Goal: Check status

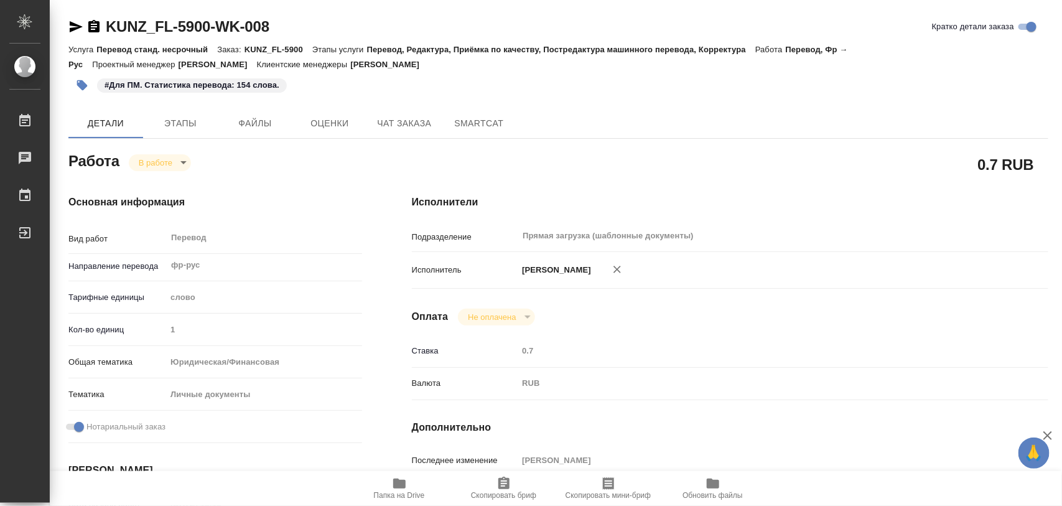
click at [182, 160] on body "🙏 .cls-1 fill:#fff; AWATERA Iglakov Maksim Работы 0 Чаты График Выйти KUNZ_FL-5…" at bounding box center [531, 253] width 1062 height 506
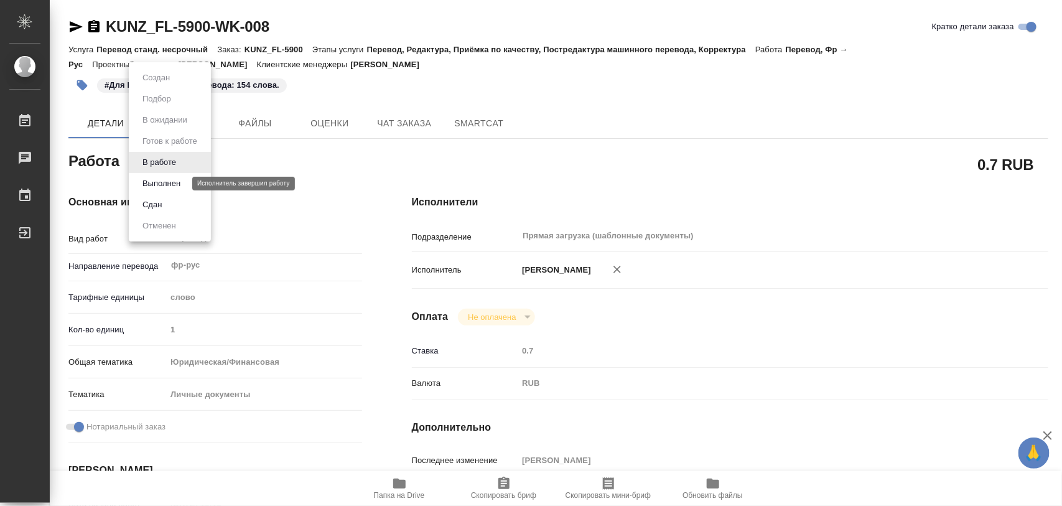
click at [182, 184] on button "Выполнен" at bounding box center [161, 184] width 45 height 14
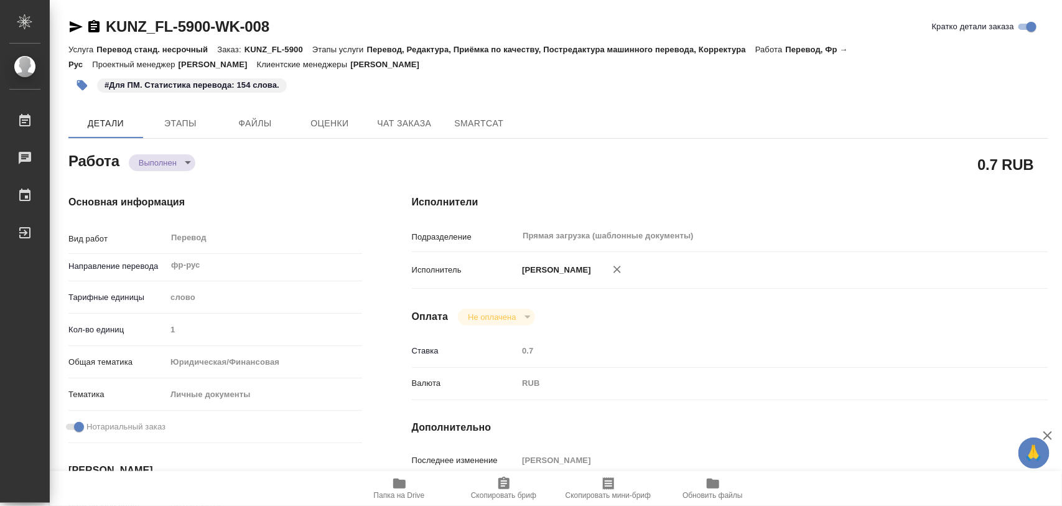
type textarea "x"
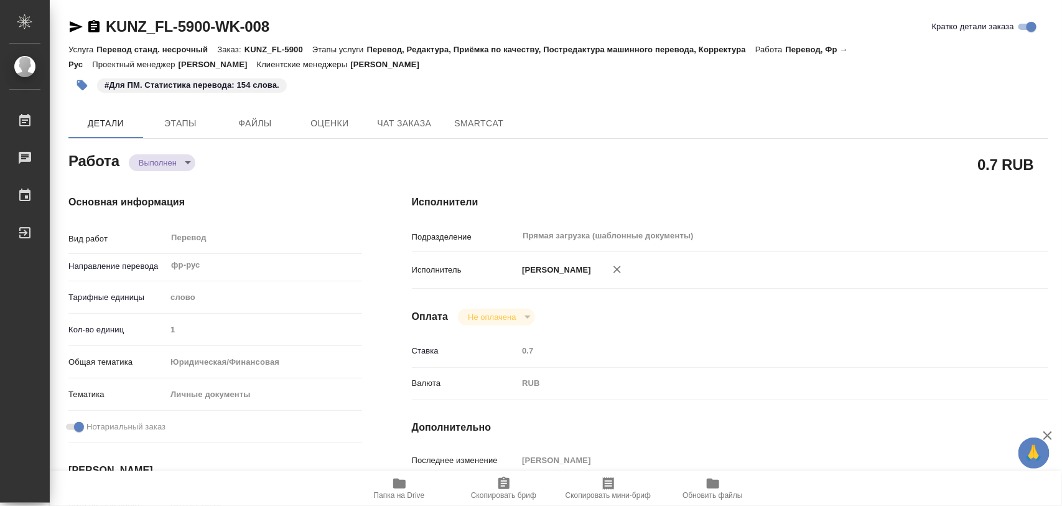
type textarea "x"
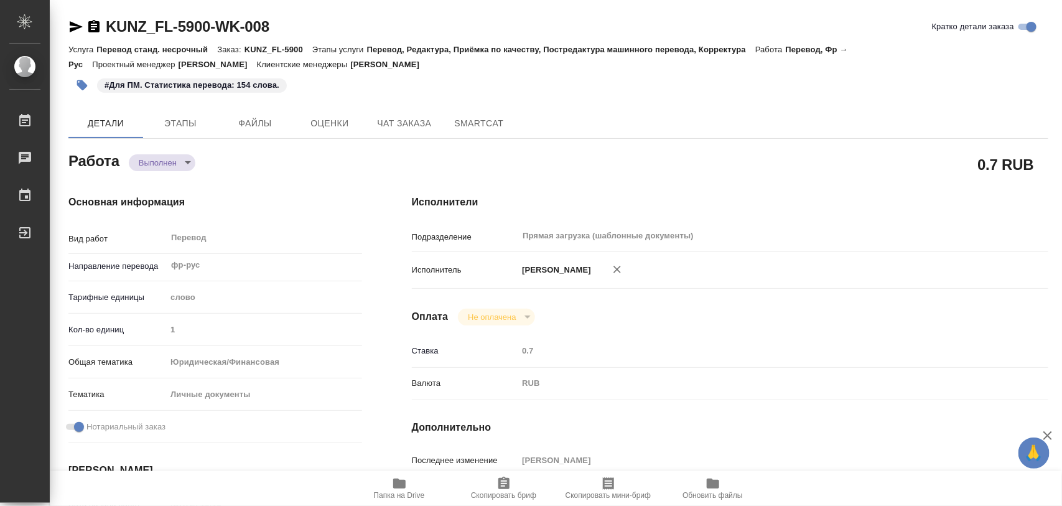
type textarea "x"
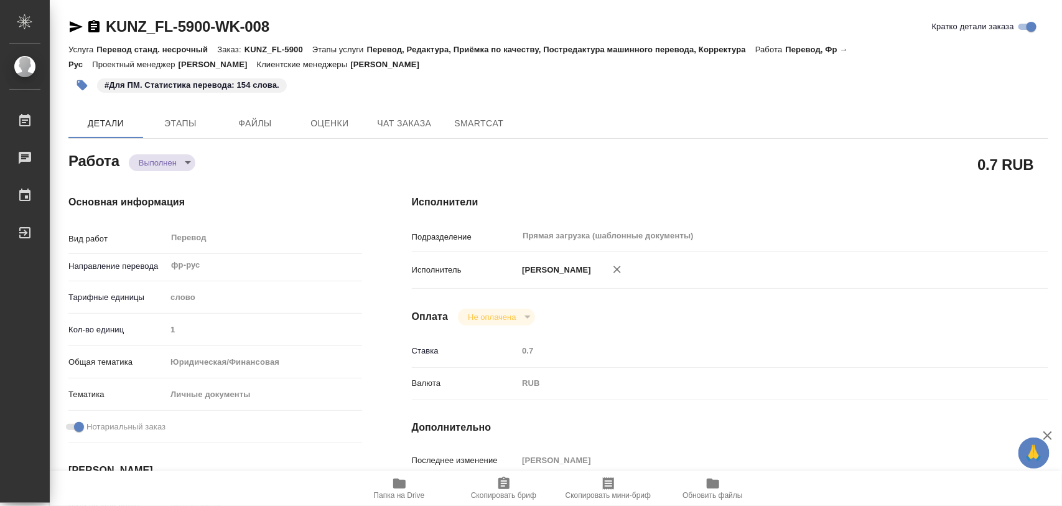
type textarea "x"
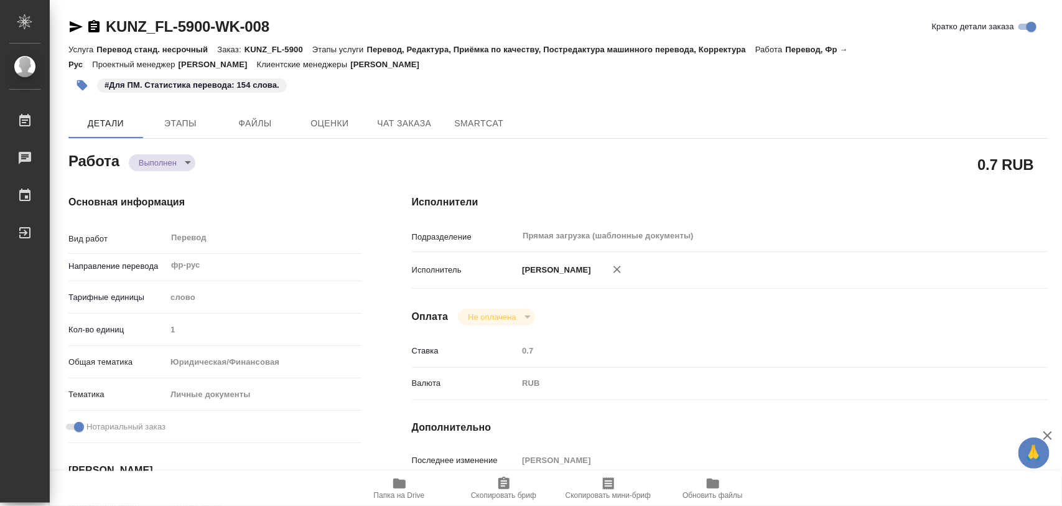
type textarea "x"
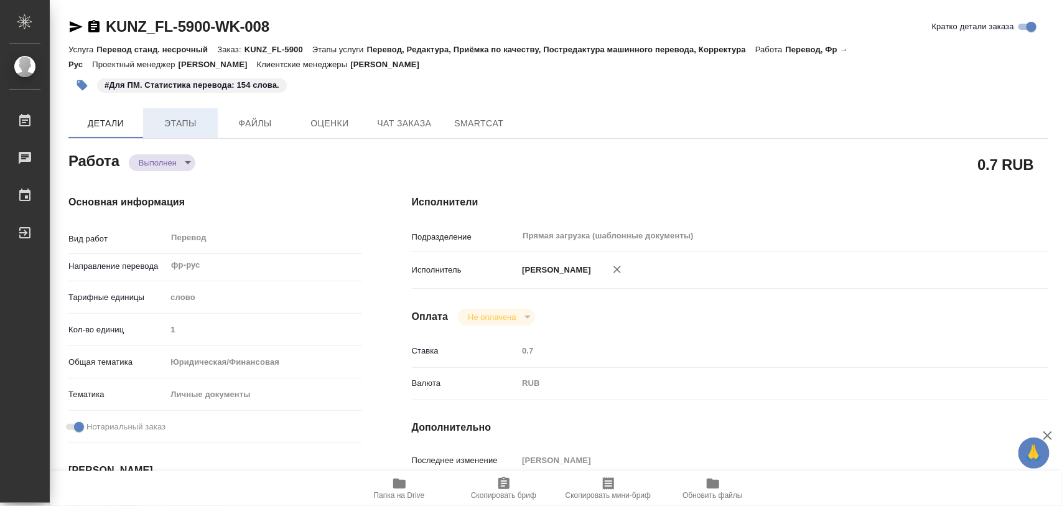
click at [178, 125] on span "Этапы" at bounding box center [180, 124] width 60 height 16
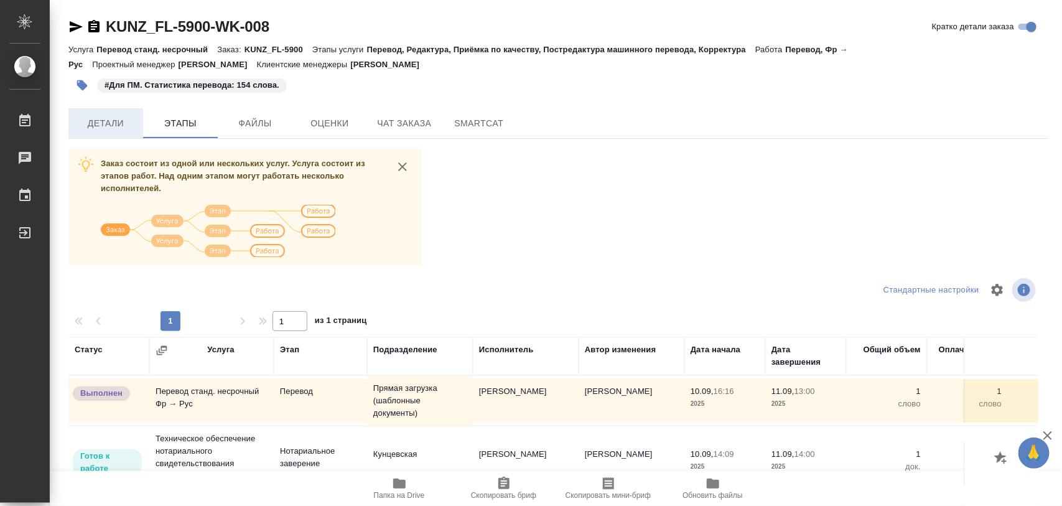
click at [127, 117] on span "Детали" at bounding box center [106, 124] width 60 height 16
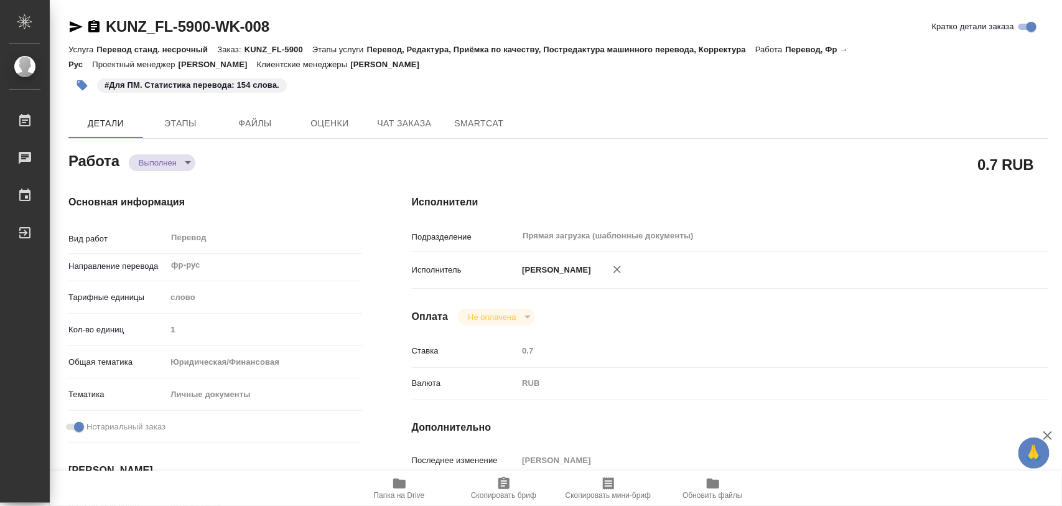
type textarea "x"
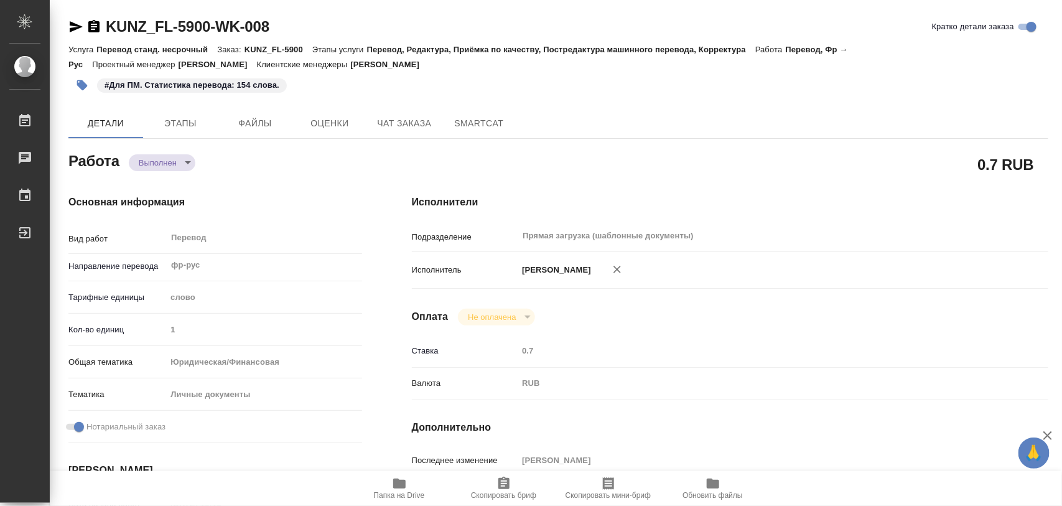
type textarea "x"
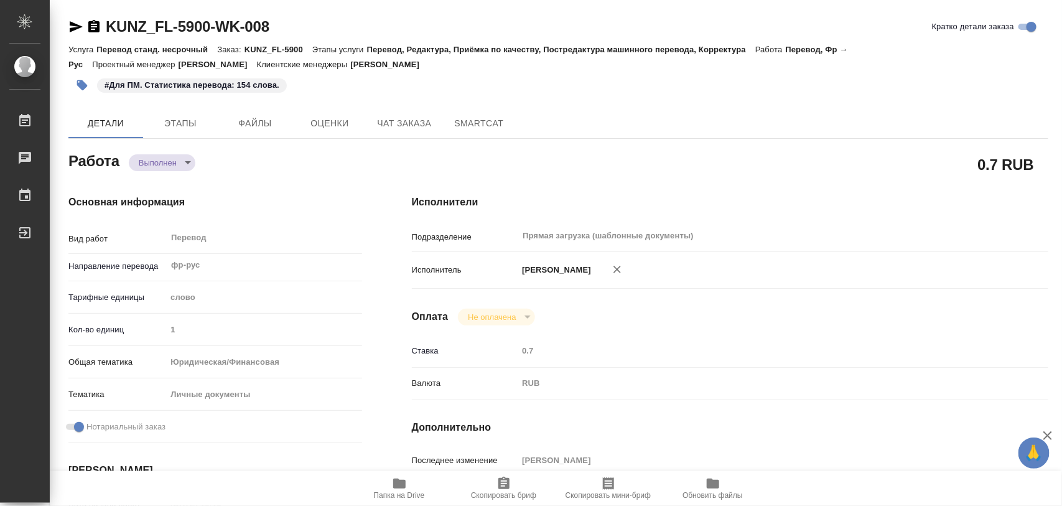
type textarea "x"
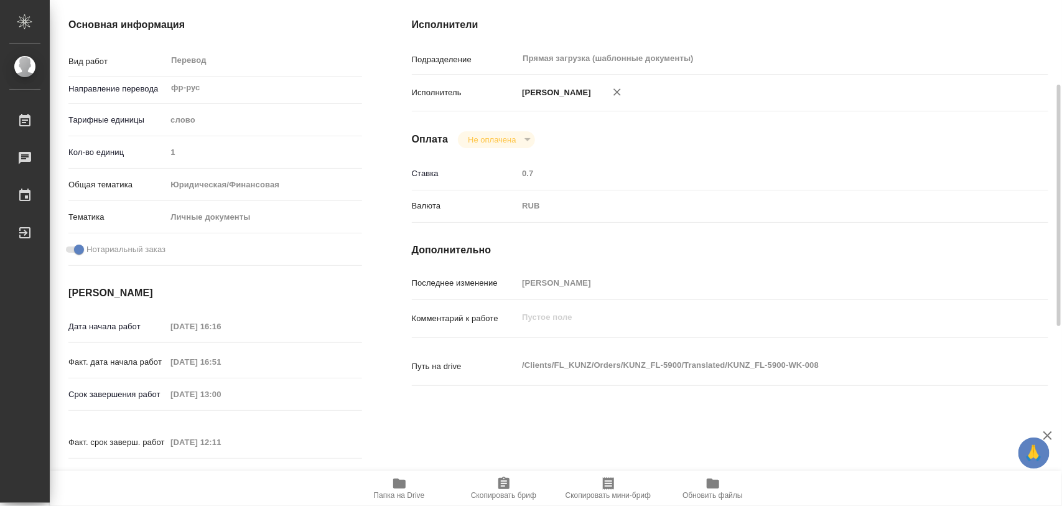
scroll to position [99, 0]
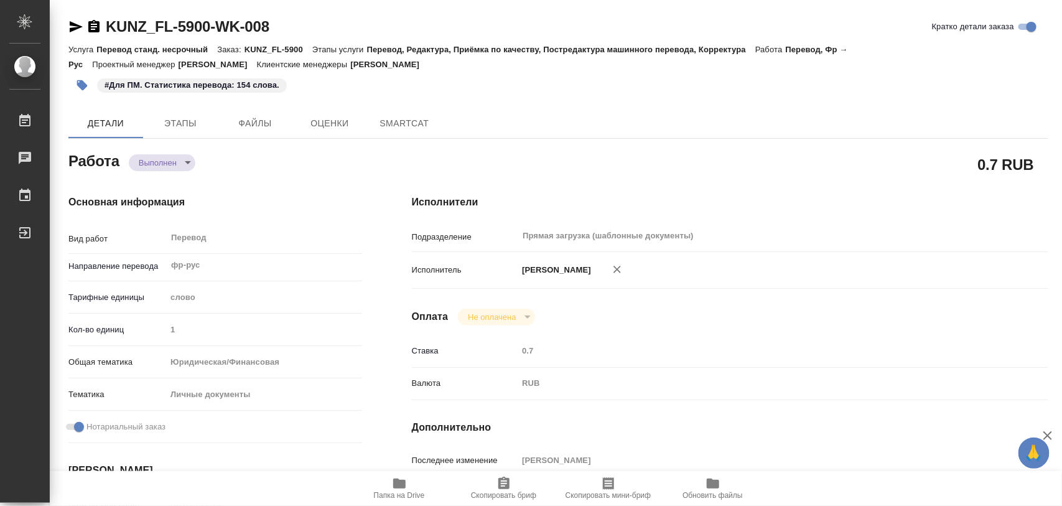
type textarea "x"
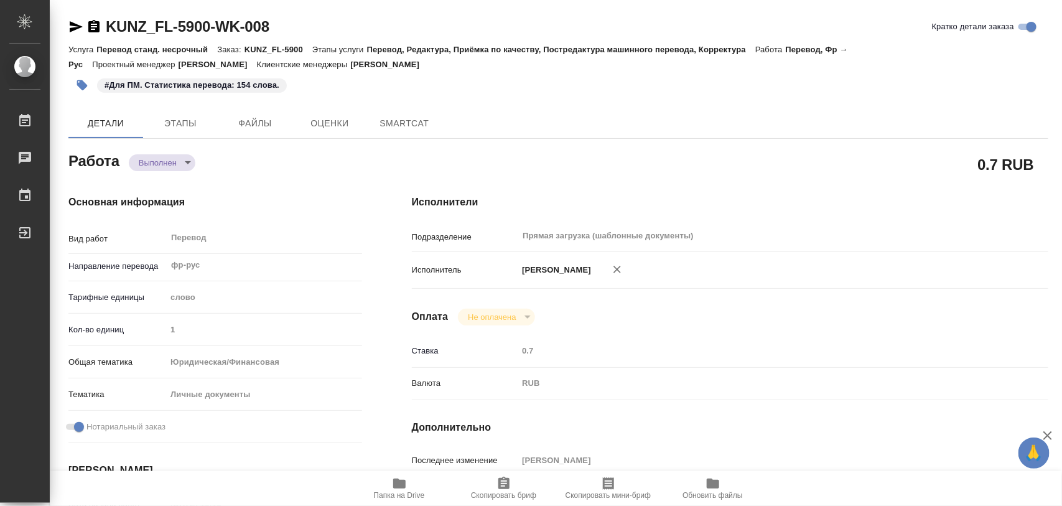
type textarea "x"
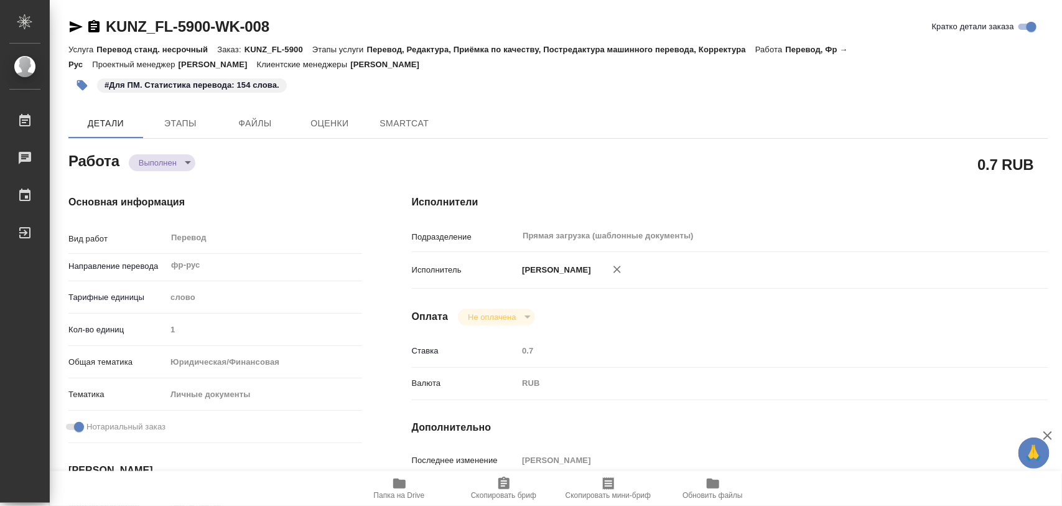
type textarea "x"
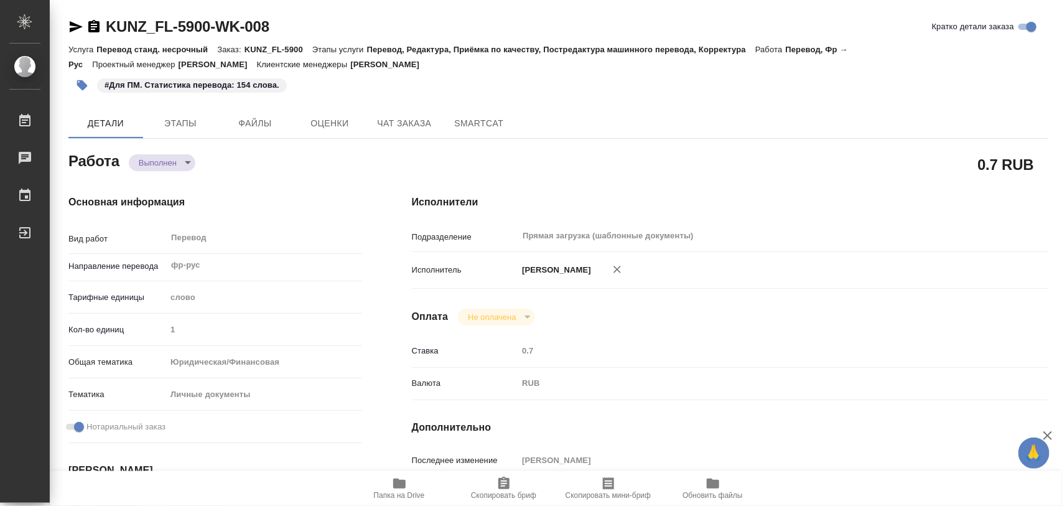
type textarea "x"
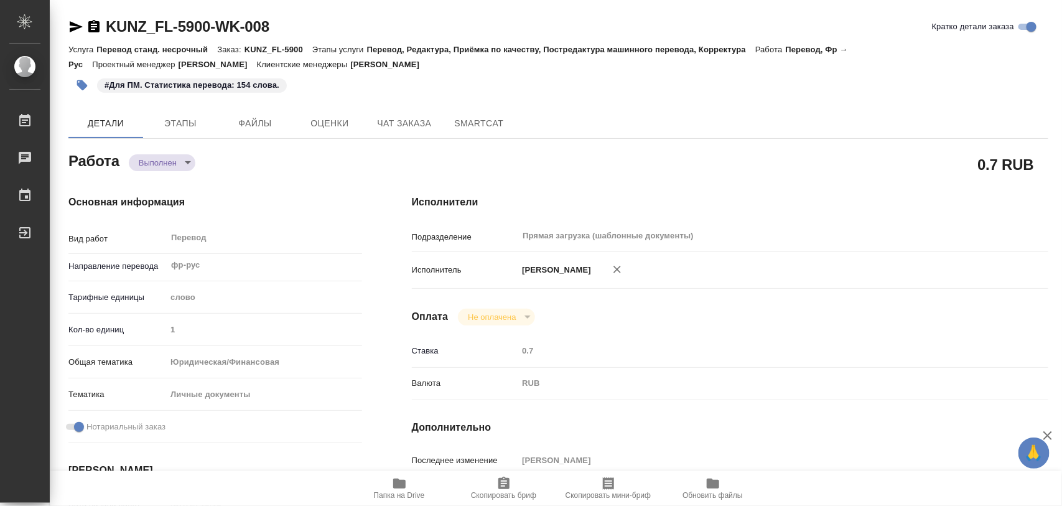
type textarea "x"
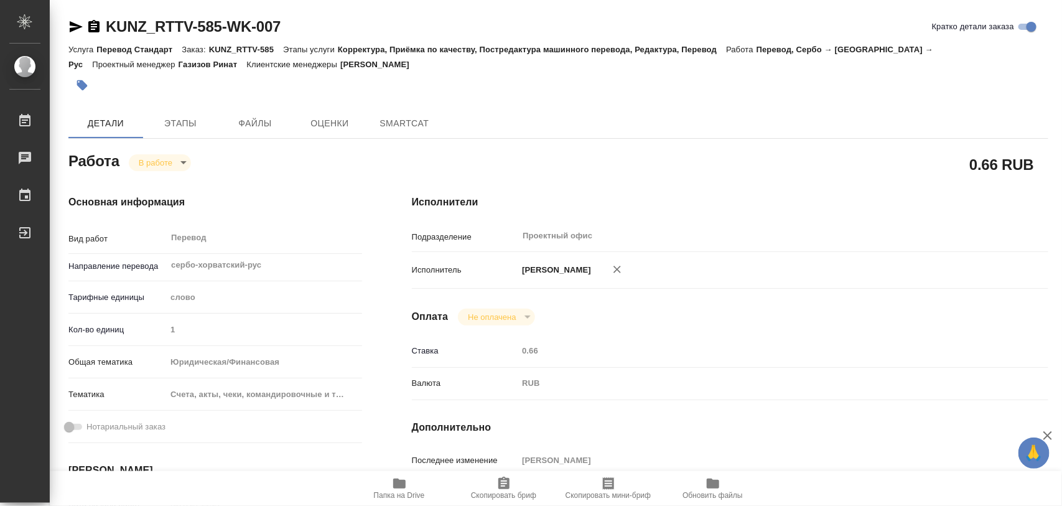
type textarea "x"
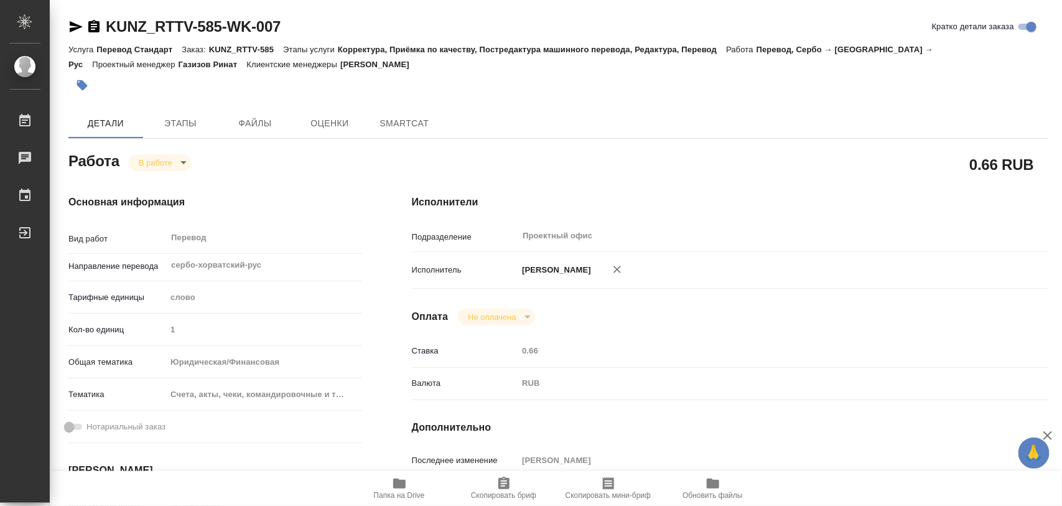
type textarea "x"
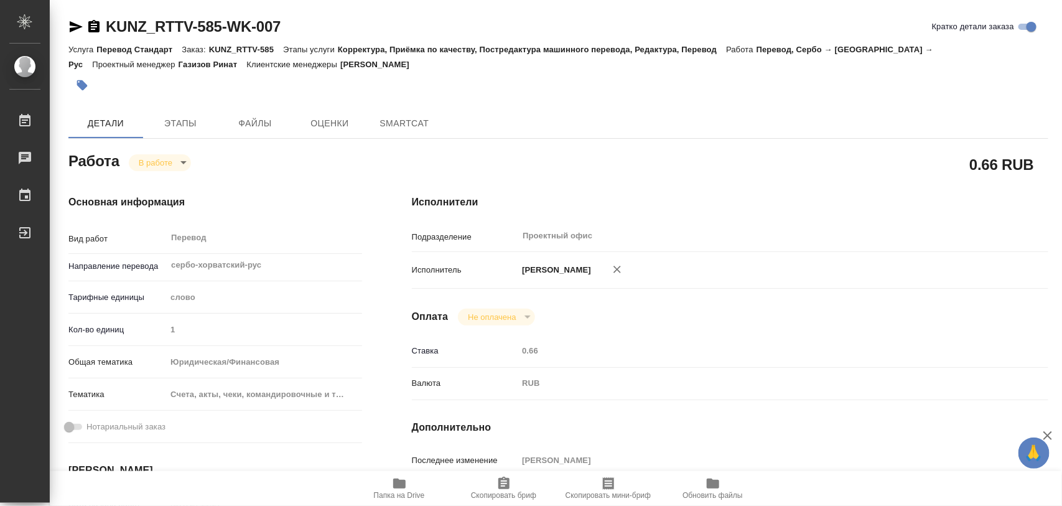
type textarea "x"
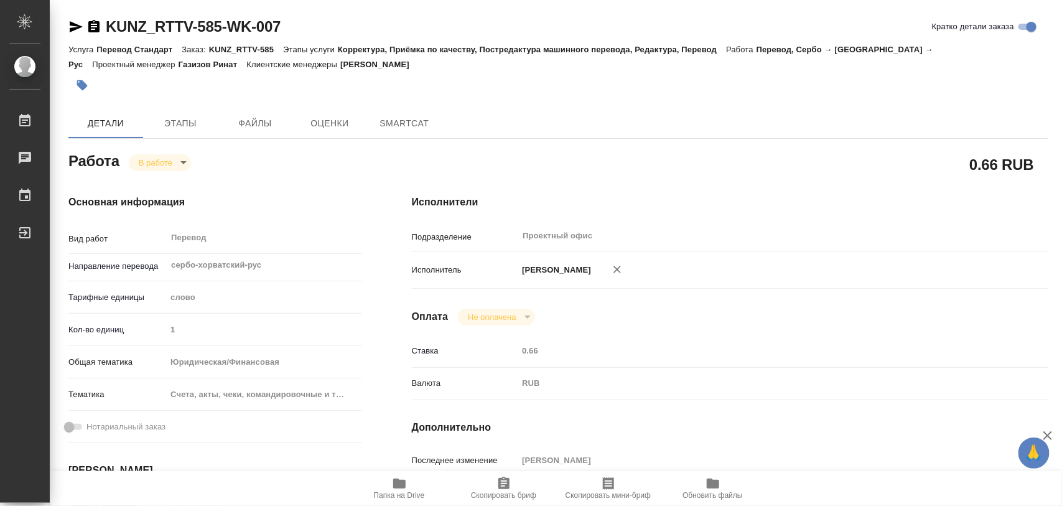
type textarea "x"
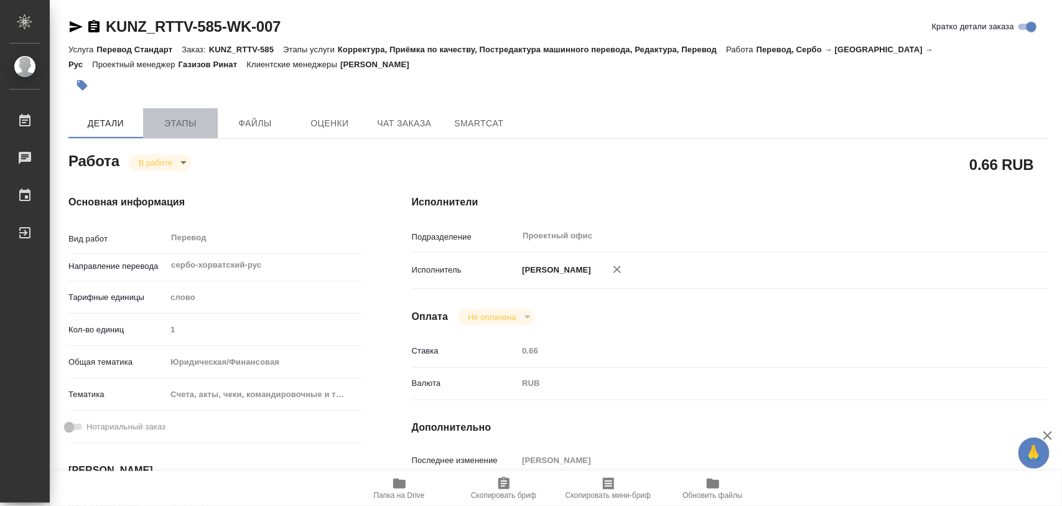
click at [188, 122] on span "Этапы" at bounding box center [180, 124] width 60 height 16
type textarea "x"
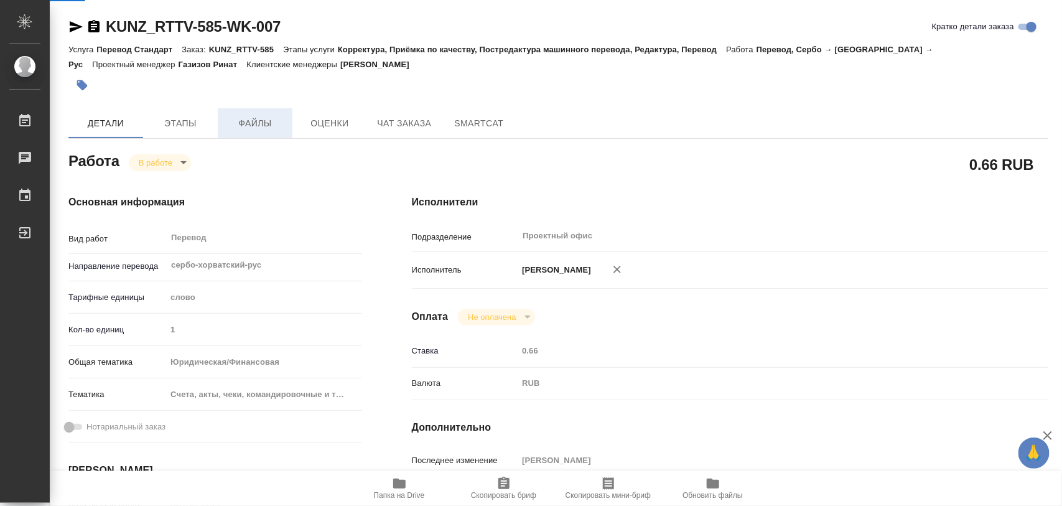
type textarea "x"
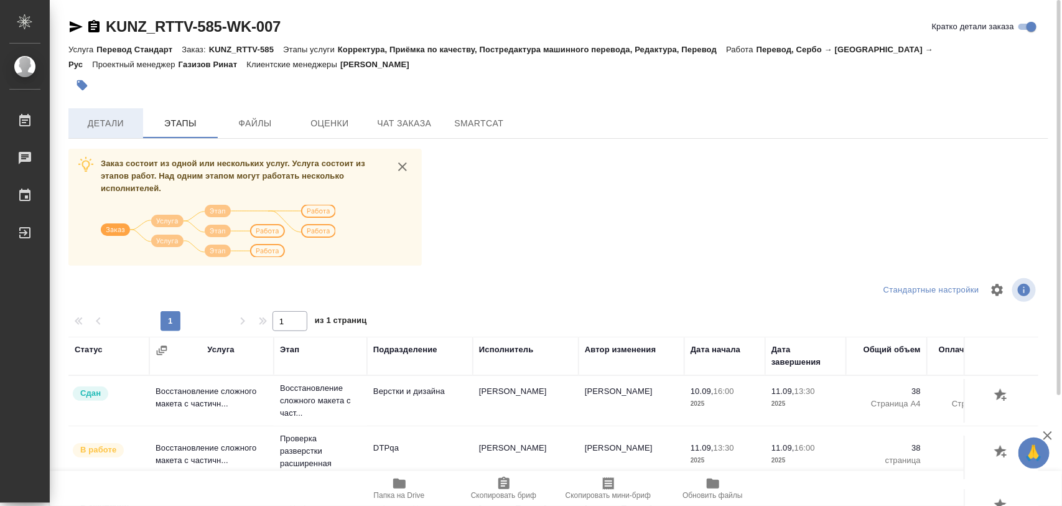
click at [119, 122] on span "Детали" at bounding box center [106, 124] width 60 height 16
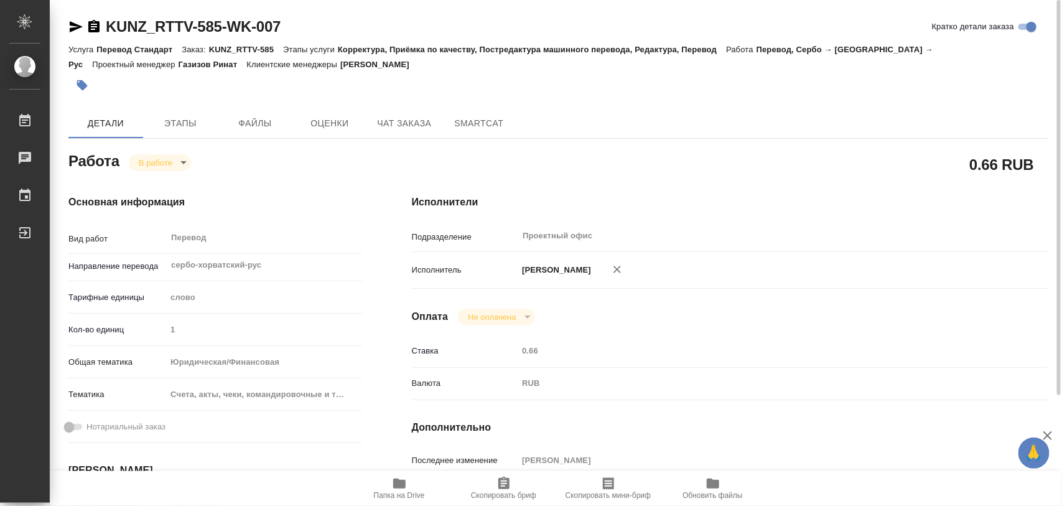
type textarea "x"
